Goal: Transaction & Acquisition: Purchase product/service

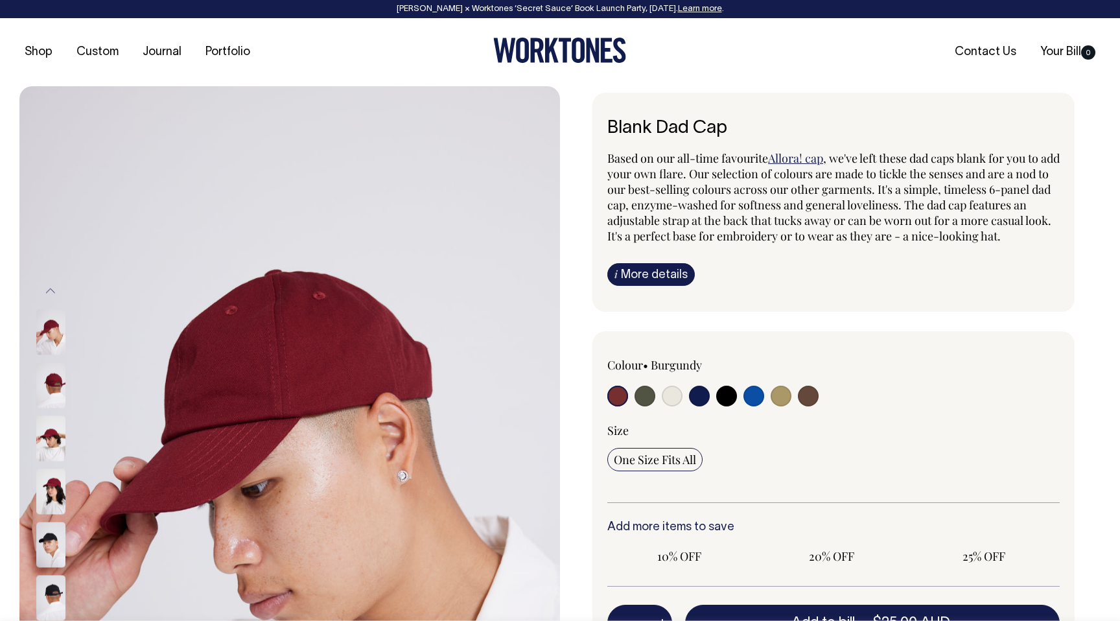
radio input "true"
select select "Worker Blue"
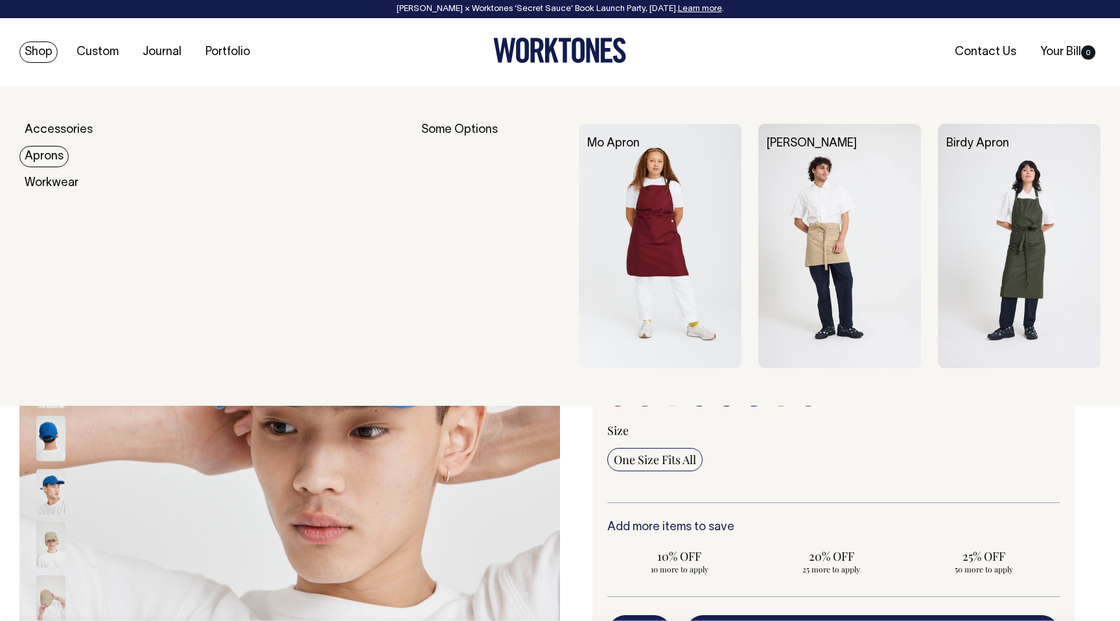
click at [45, 156] on link "Aprons" at bounding box center [43, 156] width 49 height 21
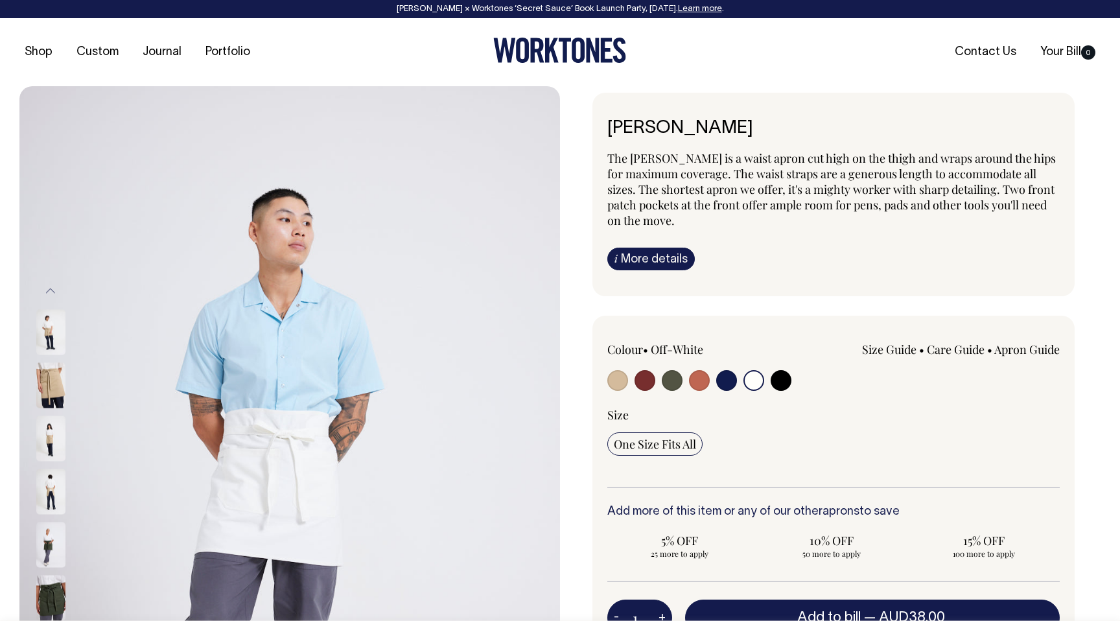
select select "Off-White"
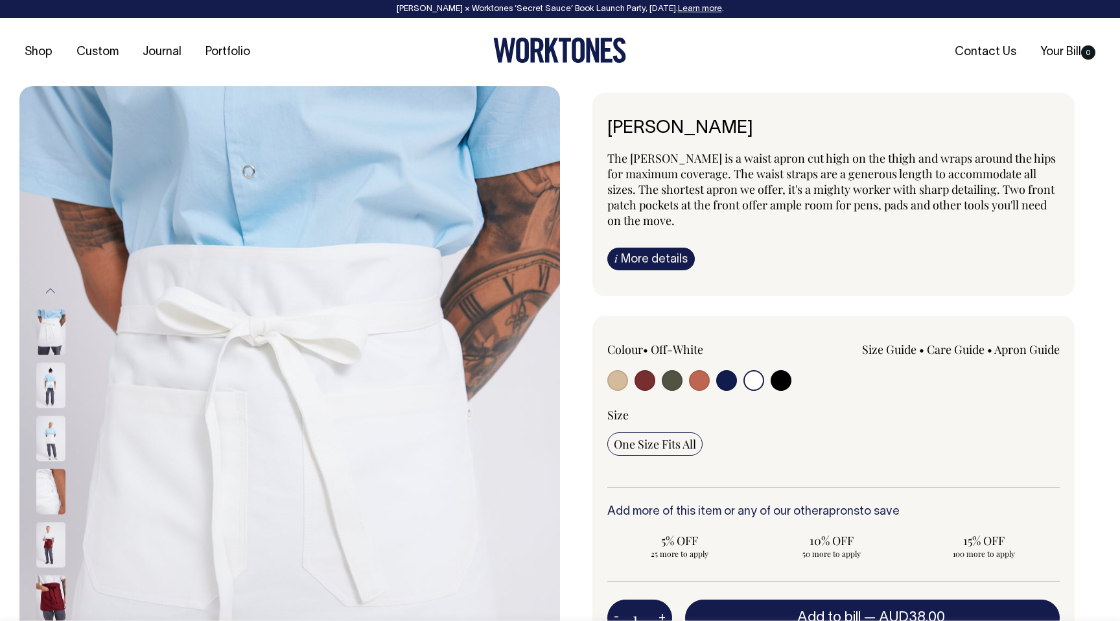
click at [47, 443] on img at bounding box center [50, 438] width 29 height 45
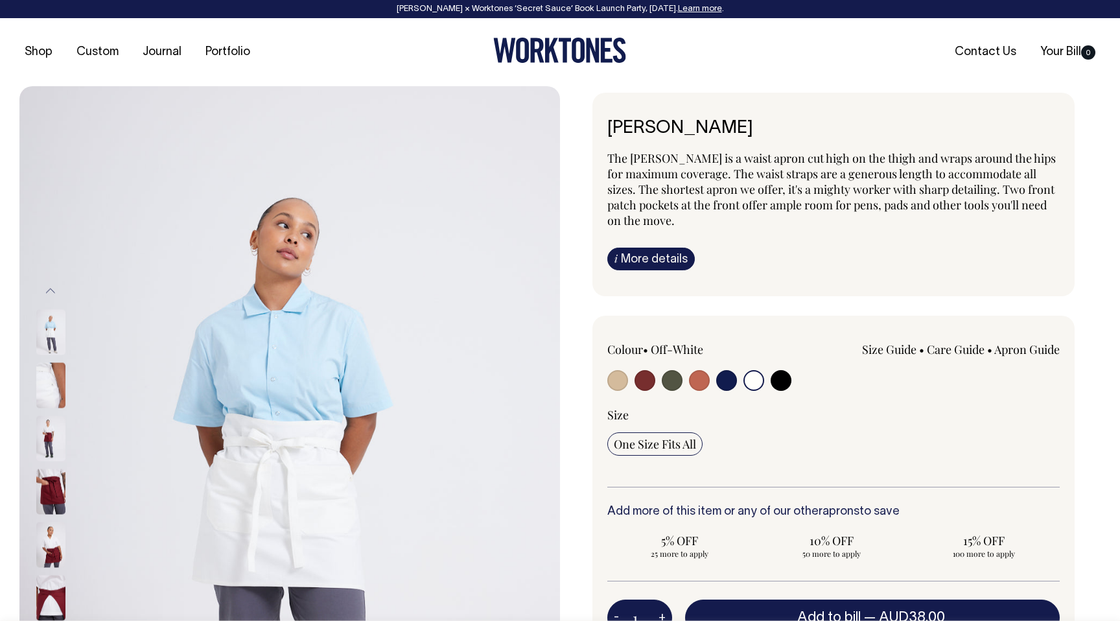
click at [726, 380] on input "radio" at bounding box center [726, 380] width 21 height 21
radio input "true"
select select "Dark Navy"
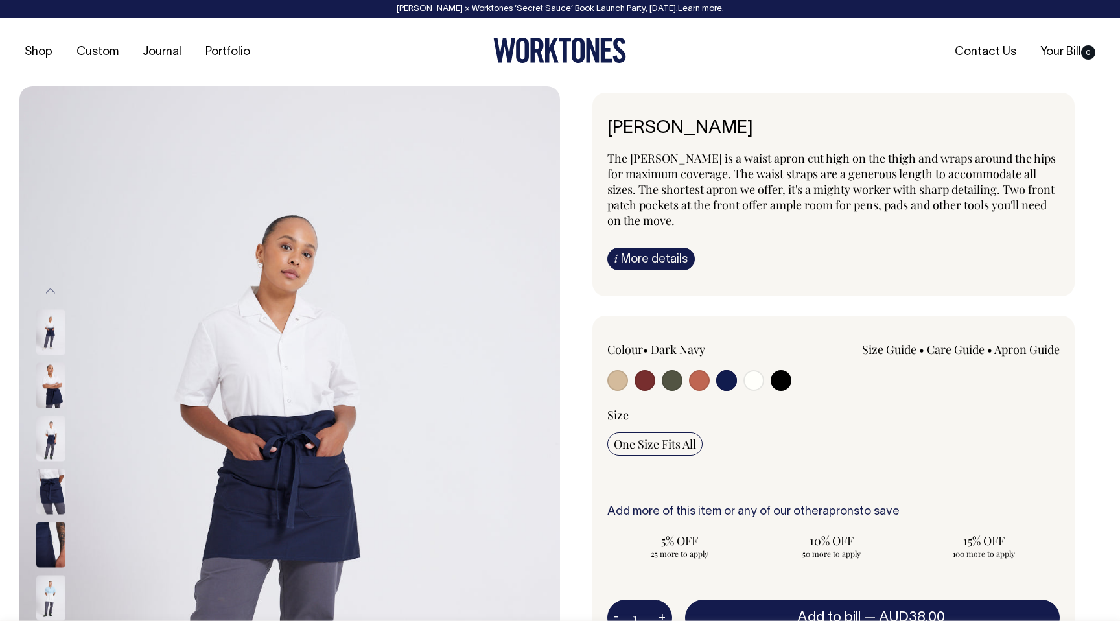
click at [752, 379] on input "radio" at bounding box center [753, 380] width 21 height 21
radio input "true"
select select "Off-White"
